Goal: Find specific page/section: Find specific page/section

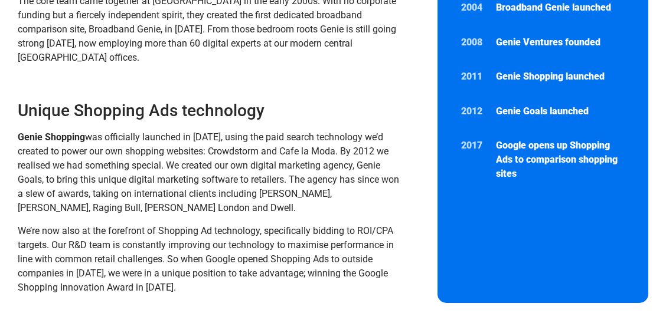
scroll to position [295, 0]
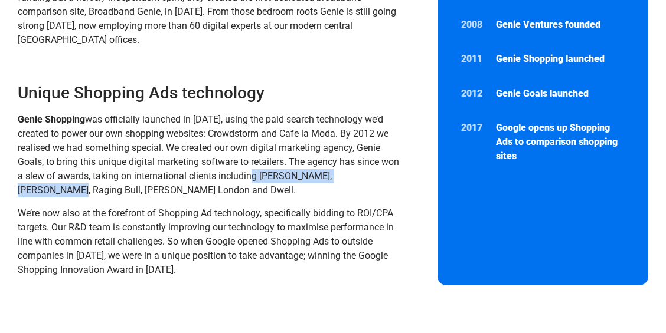
drag, startPoint x: 254, startPoint y: 178, endPoint x: 370, endPoint y: 180, distance: 116.3
click at [370, 180] on p "Genie Shopping was officially launched in 2011, using the paid search technolog…" at bounding box center [209, 155] width 382 height 85
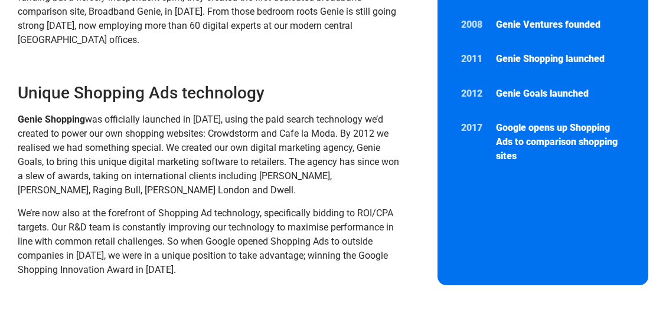
click at [92, 189] on span "was officially launched in 2011, using the paid search technology we’d created …" at bounding box center [208, 155] width 381 height 82
drag, startPoint x: 78, startPoint y: 192, endPoint x: 168, endPoint y: 192, distance: 90.3
click at [168, 192] on span "was officially launched in 2011, using the paid search technology we’d created …" at bounding box center [208, 155] width 381 height 82
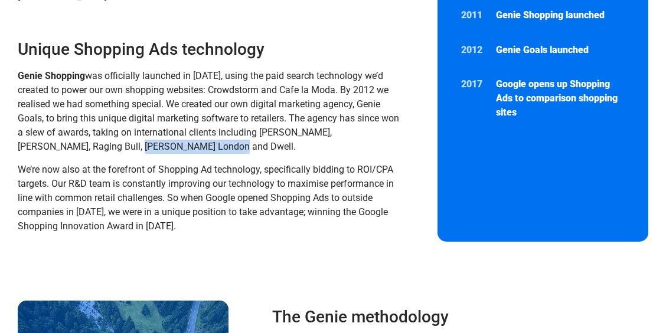
scroll to position [354, 0]
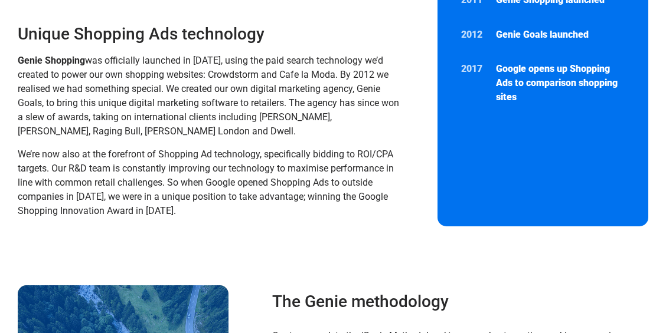
click at [41, 169] on span "We’re now also at the forefront of Shopping Ad technology, specifically bidding…" at bounding box center [206, 183] width 376 height 68
drag, startPoint x: 295, startPoint y: 156, endPoint x: 384, endPoint y: 155, distance: 89.1
click at [384, 155] on span "We’re now also at the forefront of Shopping Ad technology, specifically bidding…" at bounding box center [206, 183] width 376 height 68
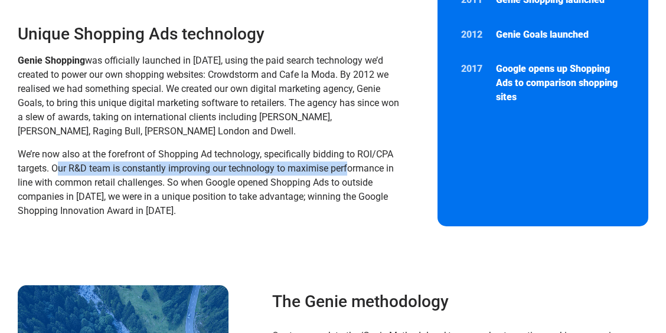
drag, startPoint x: 60, startPoint y: 170, endPoint x: 351, endPoint y: 172, distance: 291.0
click at [351, 172] on span "We’re now also at the forefront of Shopping Ad technology, specifically bidding…" at bounding box center [206, 183] width 376 height 68
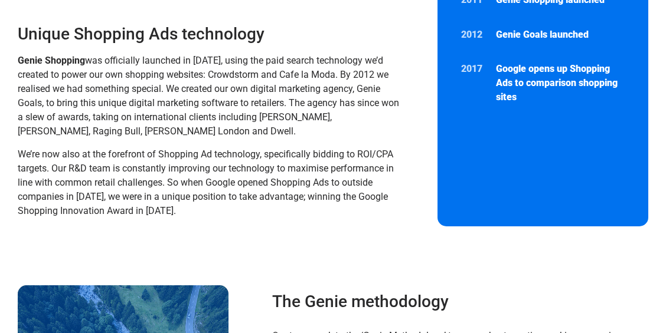
click at [115, 185] on span "We’re now also at the forefront of Shopping Ad technology, specifically bidding…" at bounding box center [206, 183] width 376 height 68
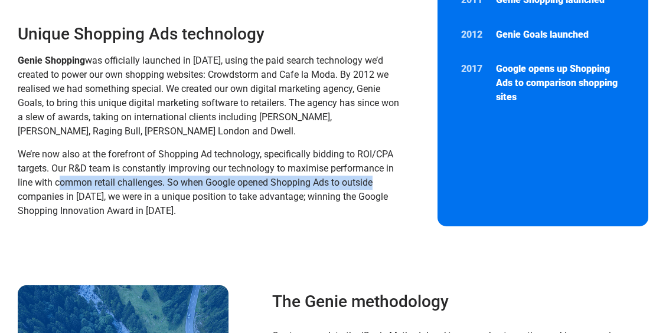
drag, startPoint x: 60, startPoint y: 184, endPoint x: 378, endPoint y: 188, distance: 317.6
click at [378, 188] on p "We’re now also at the forefront of Shopping Ad technology, specifically bidding…" at bounding box center [209, 183] width 382 height 71
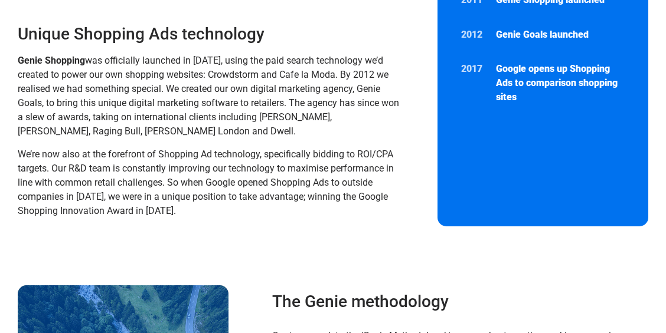
click at [211, 194] on span "We’re now also at the forefront of Shopping Ad technology, specifically bidding…" at bounding box center [206, 183] width 376 height 68
drag, startPoint x: 174, startPoint y: 183, endPoint x: 279, endPoint y: 185, distance: 105.1
click at [279, 185] on span "We’re now also at the forefront of Shopping Ad technology, specifically bidding…" at bounding box center [206, 183] width 376 height 68
click at [57, 197] on span "We’re now also at the forefront of Shopping Ad technology, specifically bidding…" at bounding box center [206, 183] width 376 height 68
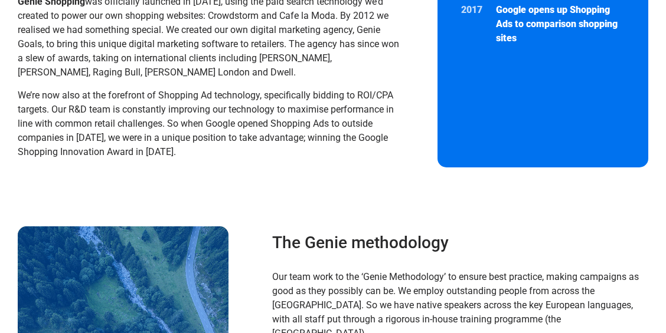
click at [123, 140] on span "We’re now also at the forefront of Shopping Ad technology, specifically bidding…" at bounding box center [206, 124] width 376 height 68
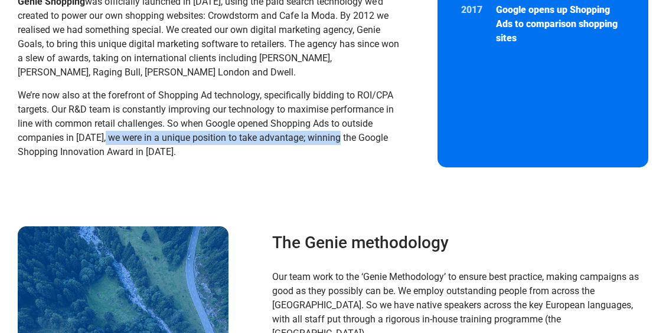
drag, startPoint x: 344, startPoint y: 140, endPoint x: 105, endPoint y: 140, distance: 238.5
click at [105, 140] on span "We’re now also at the forefront of Shopping Ad technology, specifically bidding…" at bounding box center [206, 124] width 376 height 68
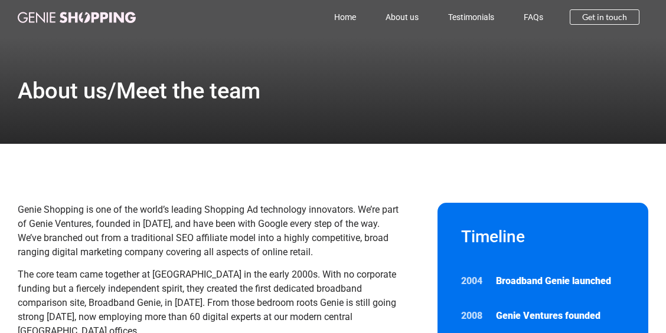
scroll to position [0, 0]
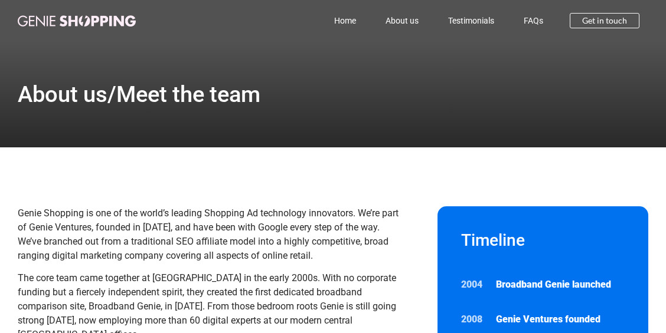
click at [60, 23] on img at bounding box center [77, 20] width 118 height 11
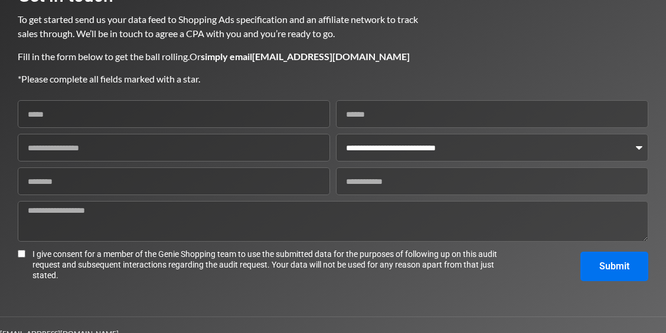
scroll to position [1609, 0]
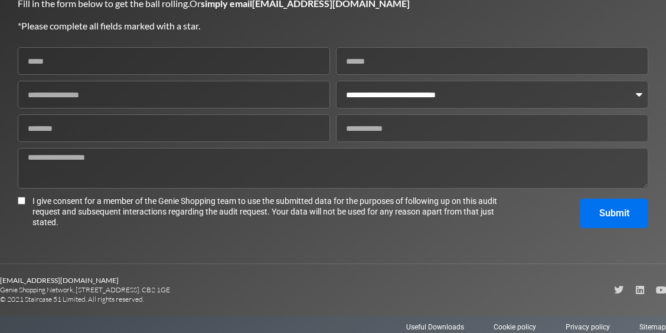
click at [639, 94] on select "**********" at bounding box center [492, 95] width 312 height 28
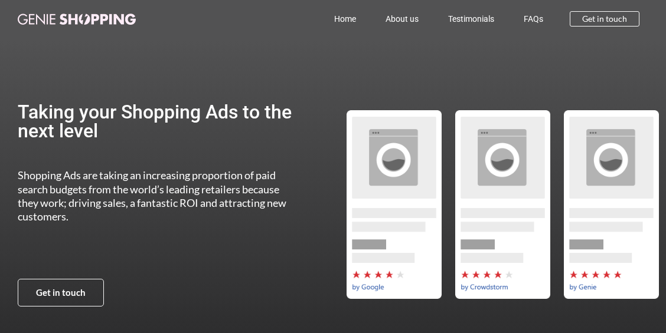
scroll to position [0, 0]
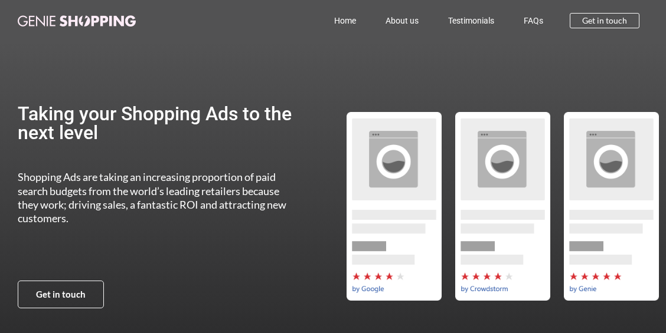
click at [80, 20] on img at bounding box center [77, 20] width 118 height 11
